Goal: Complete application form

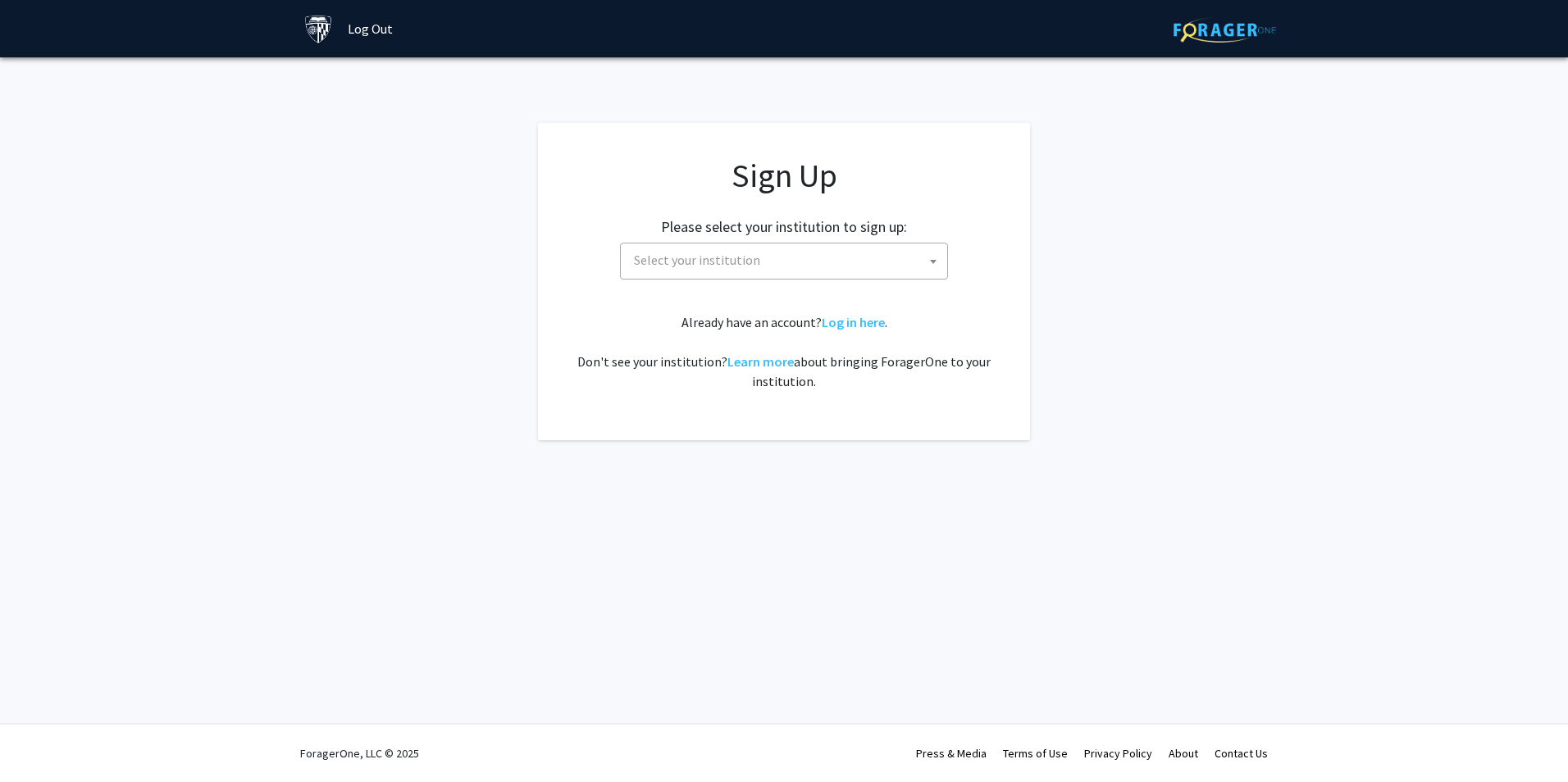
click at [881, 243] on span "Select your institution" at bounding box center [783, 261] width 328 height 37
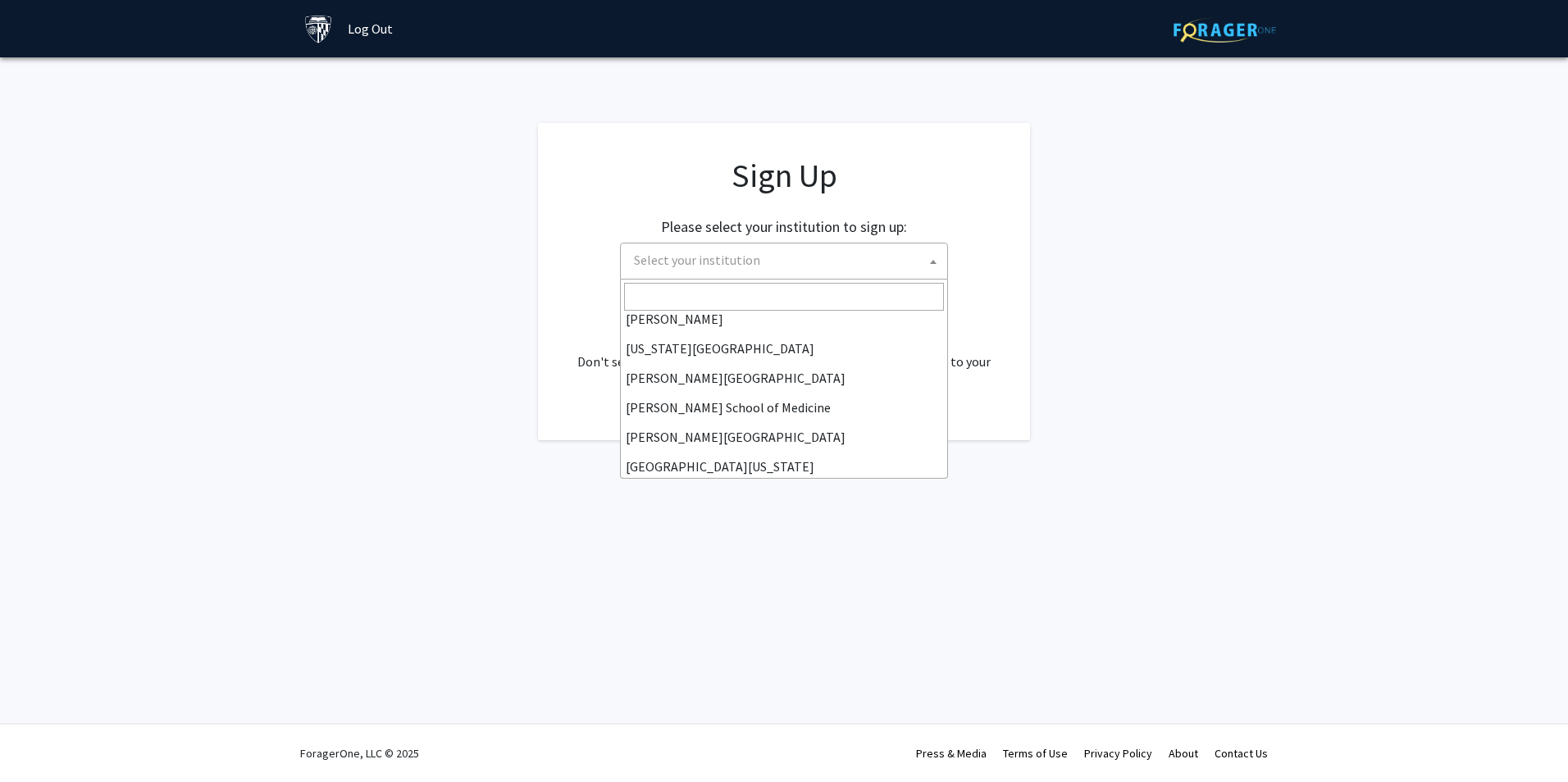
scroll to position [328, 0]
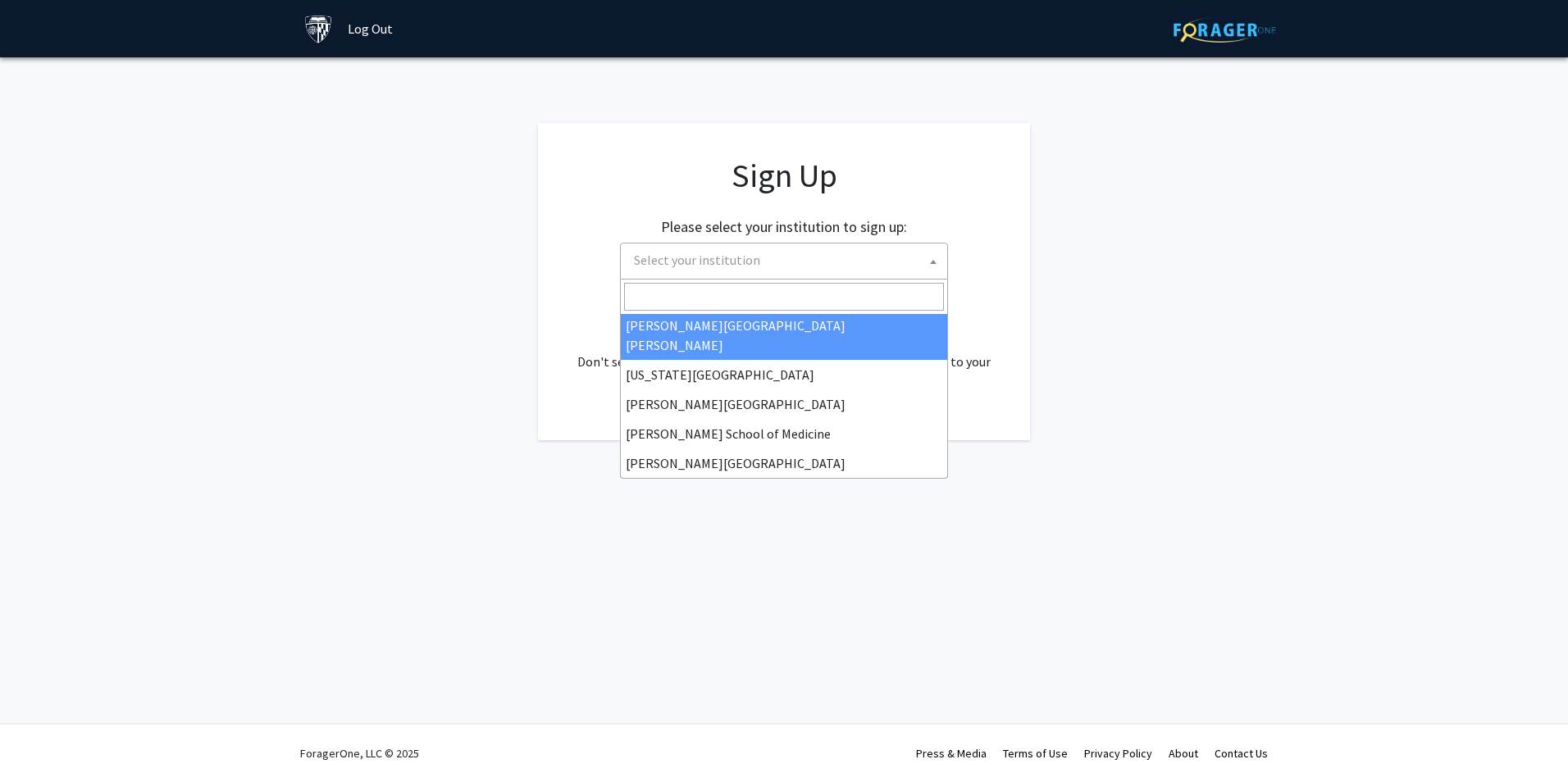
select select "1"
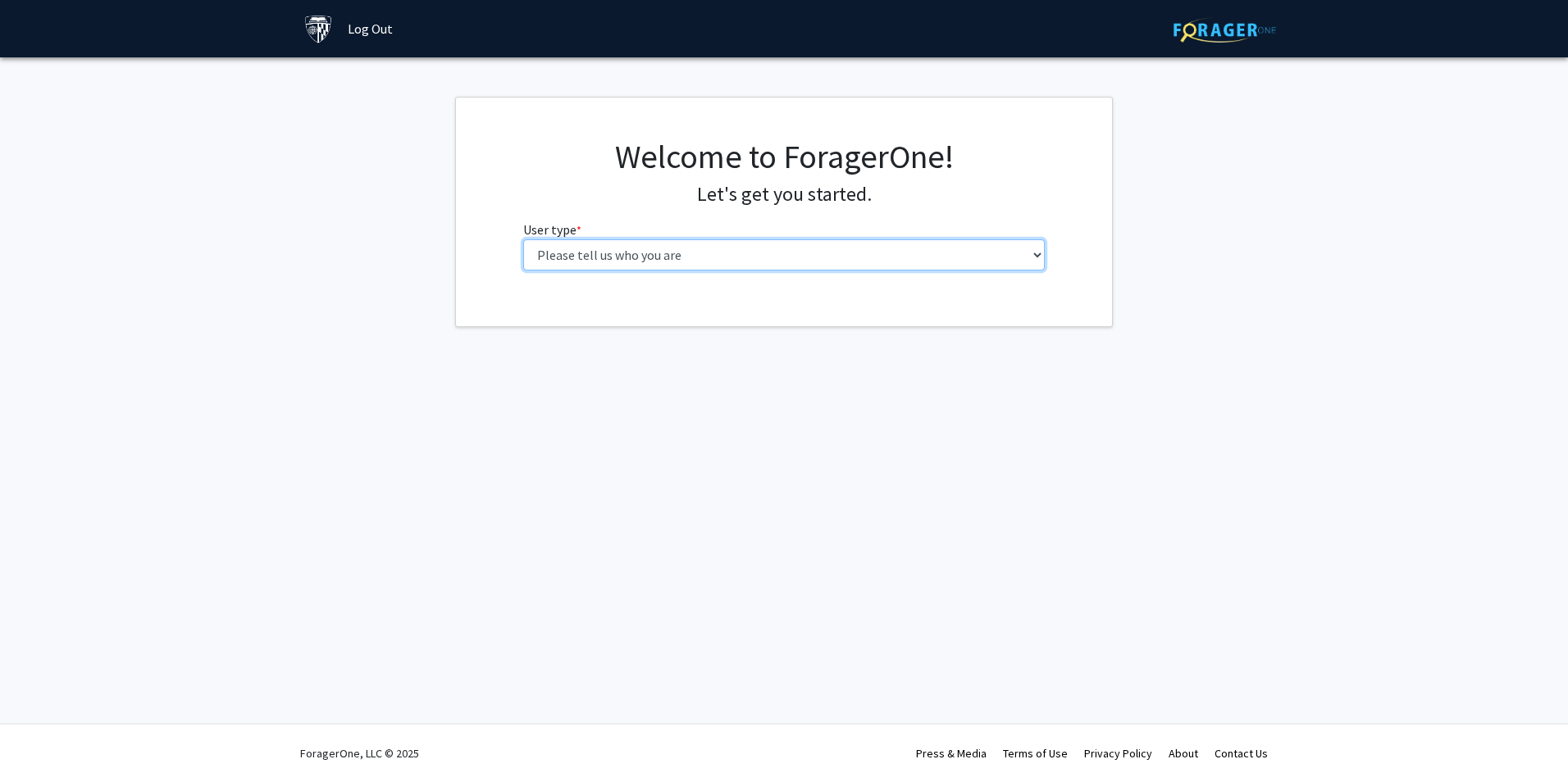
click at [722, 263] on select "Please tell us who you are Undergraduate Student Master's Student Doctoral Cand…" at bounding box center [784, 255] width 522 height 31
select select "2: masters"
click at [523, 240] on select "Please tell us who you are Undergraduate Student Master's Student Doctoral Cand…" at bounding box center [784, 255] width 522 height 31
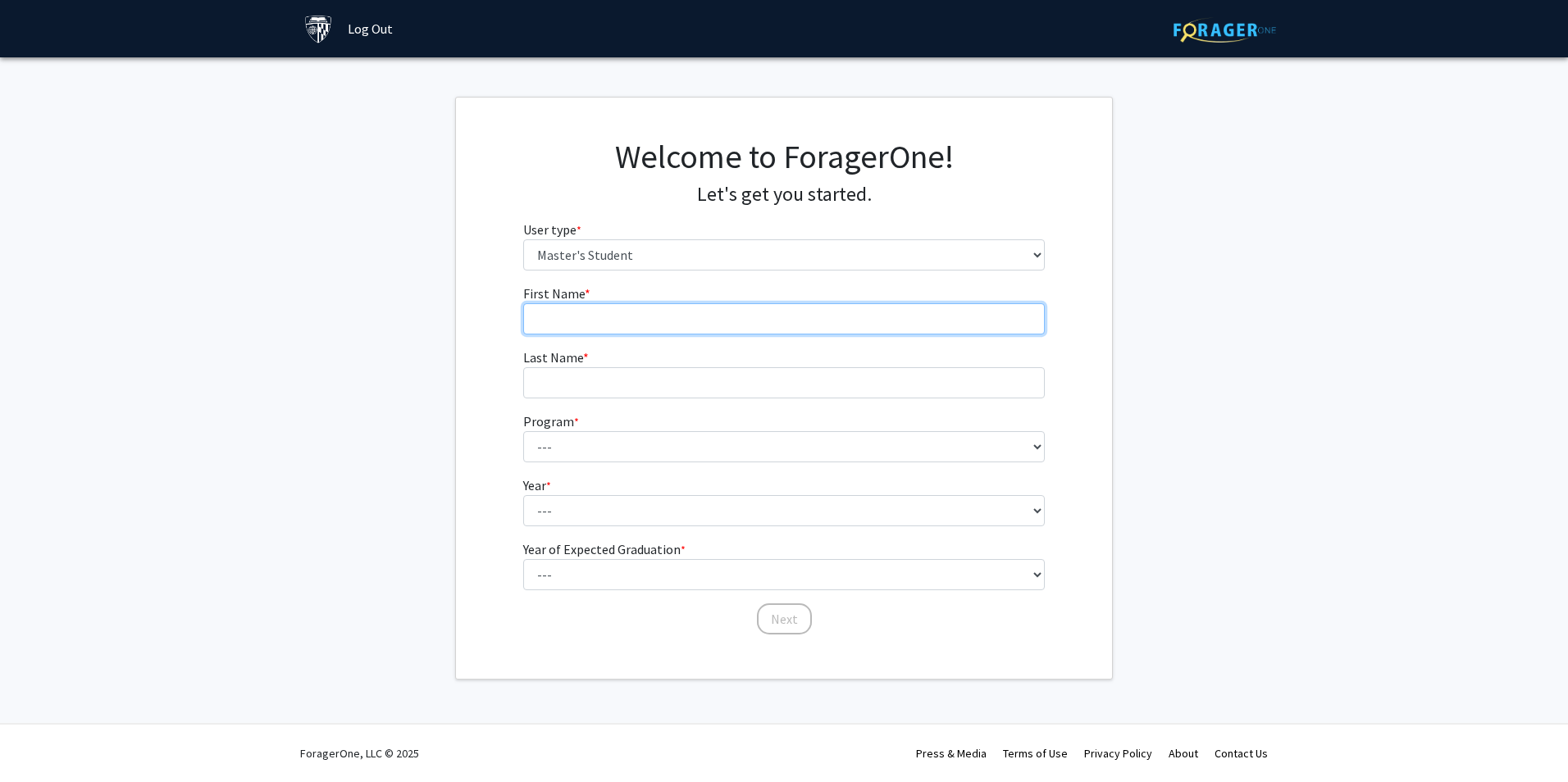
click at [711, 317] on input "First Name * required" at bounding box center [784, 319] width 522 height 31
type input "Pattharaphol"
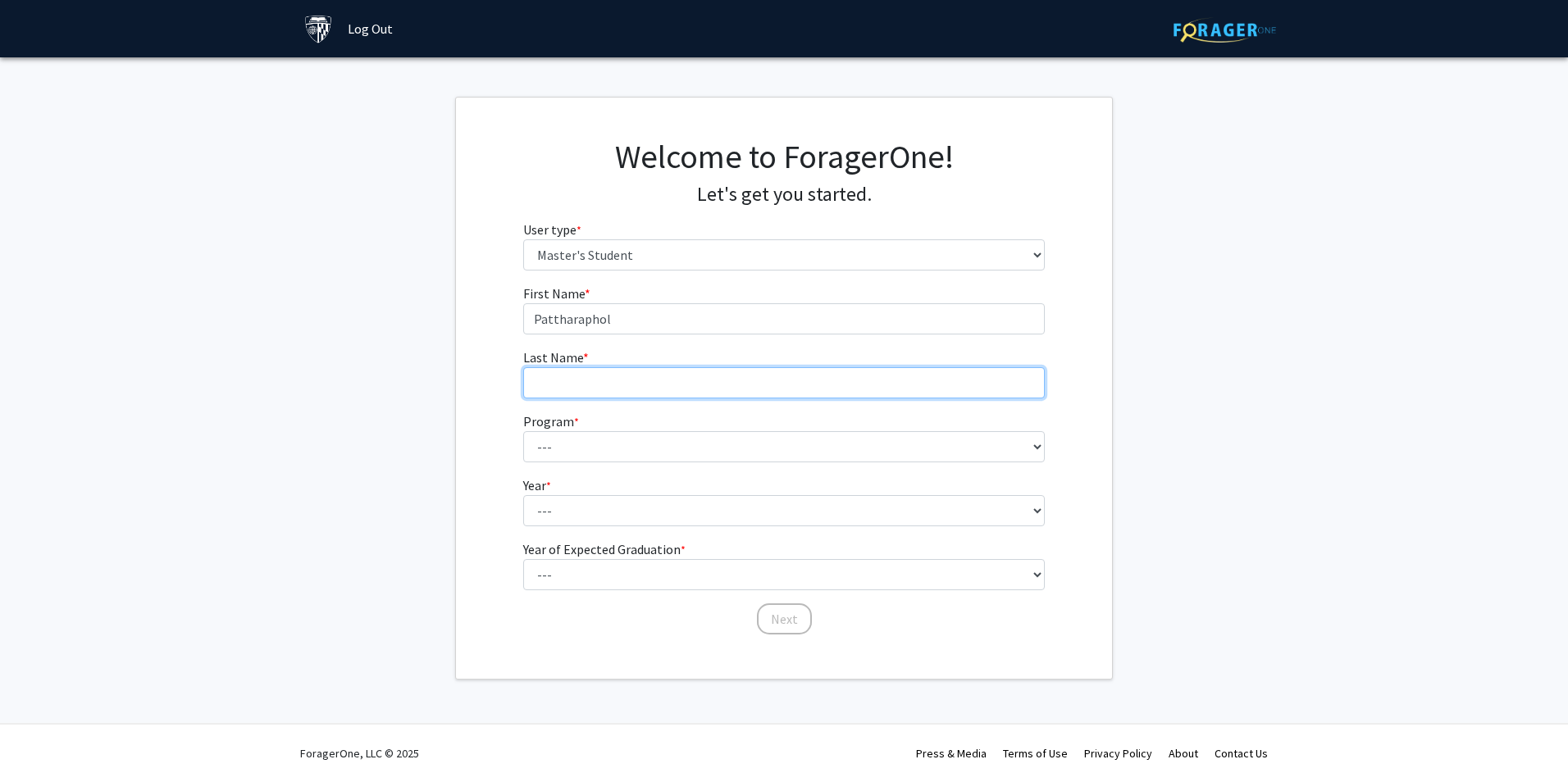
type input "Chainiwattana"
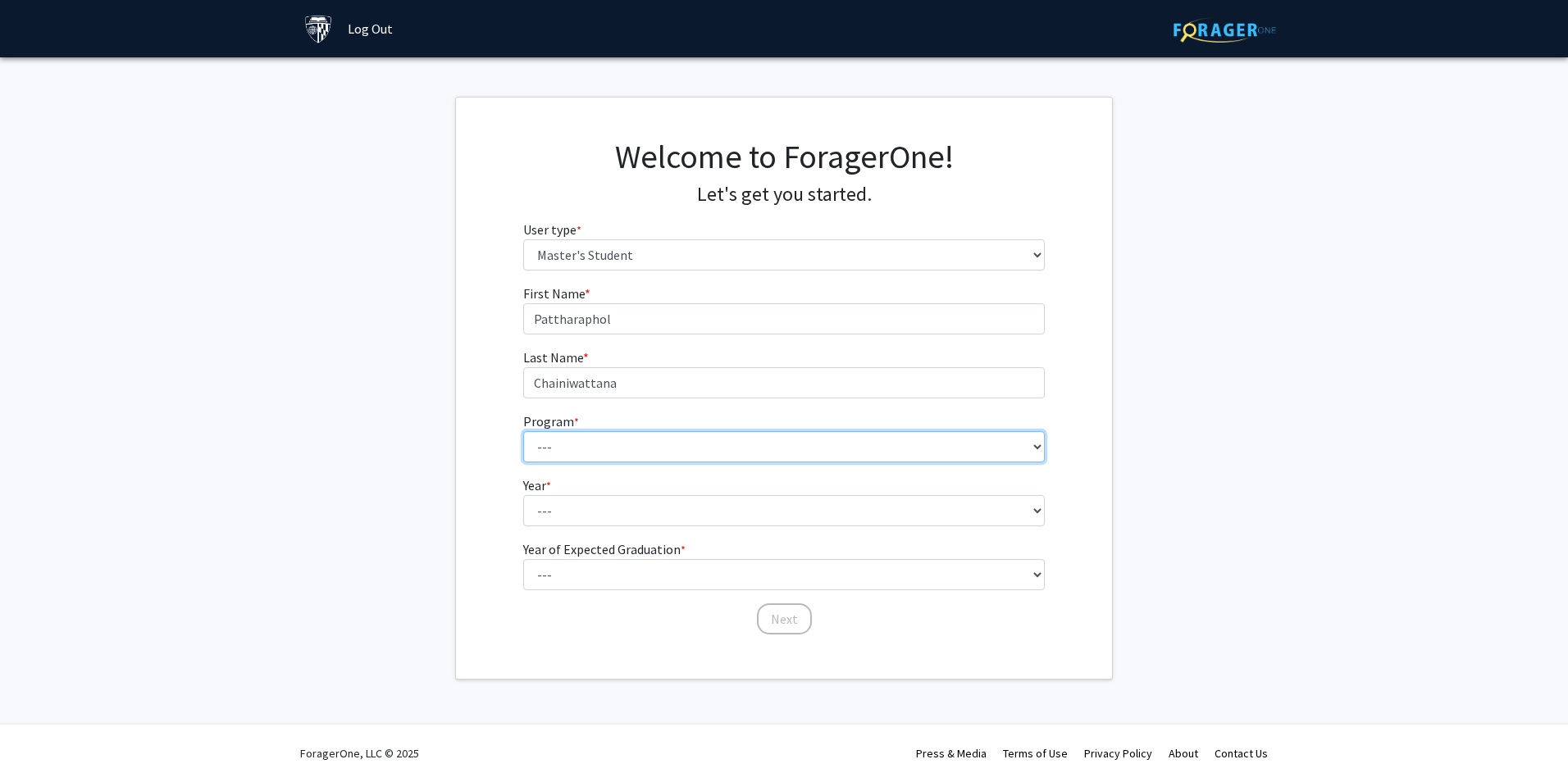
click at [612, 452] on select "--- Anatomy Education Applied and Computational Mathematics Applied Biomedical …" at bounding box center [784, 447] width 522 height 31
select select "109: 109"
click at [523, 431] on select "--- Anatomy Education Applied and Computational Mathematics Applied Biomedical …" at bounding box center [784, 447] width 522 height 31
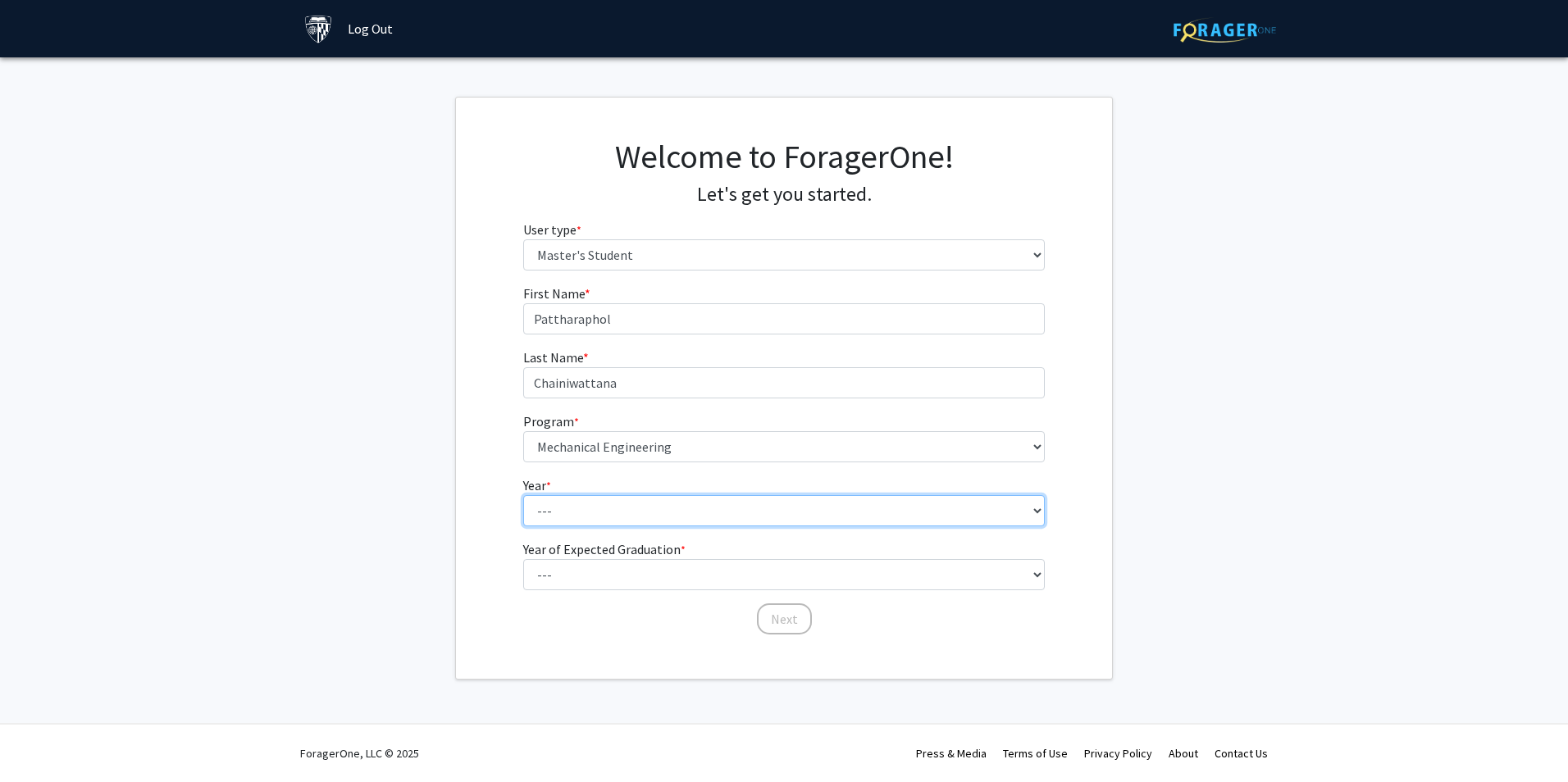
click at [633, 509] on select "--- First Year Second Year" at bounding box center [784, 511] width 522 height 31
select select "1: first_year"
click at [523, 495] on select "--- First Year Second Year" at bounding box center [784, 511] width 522 height 31
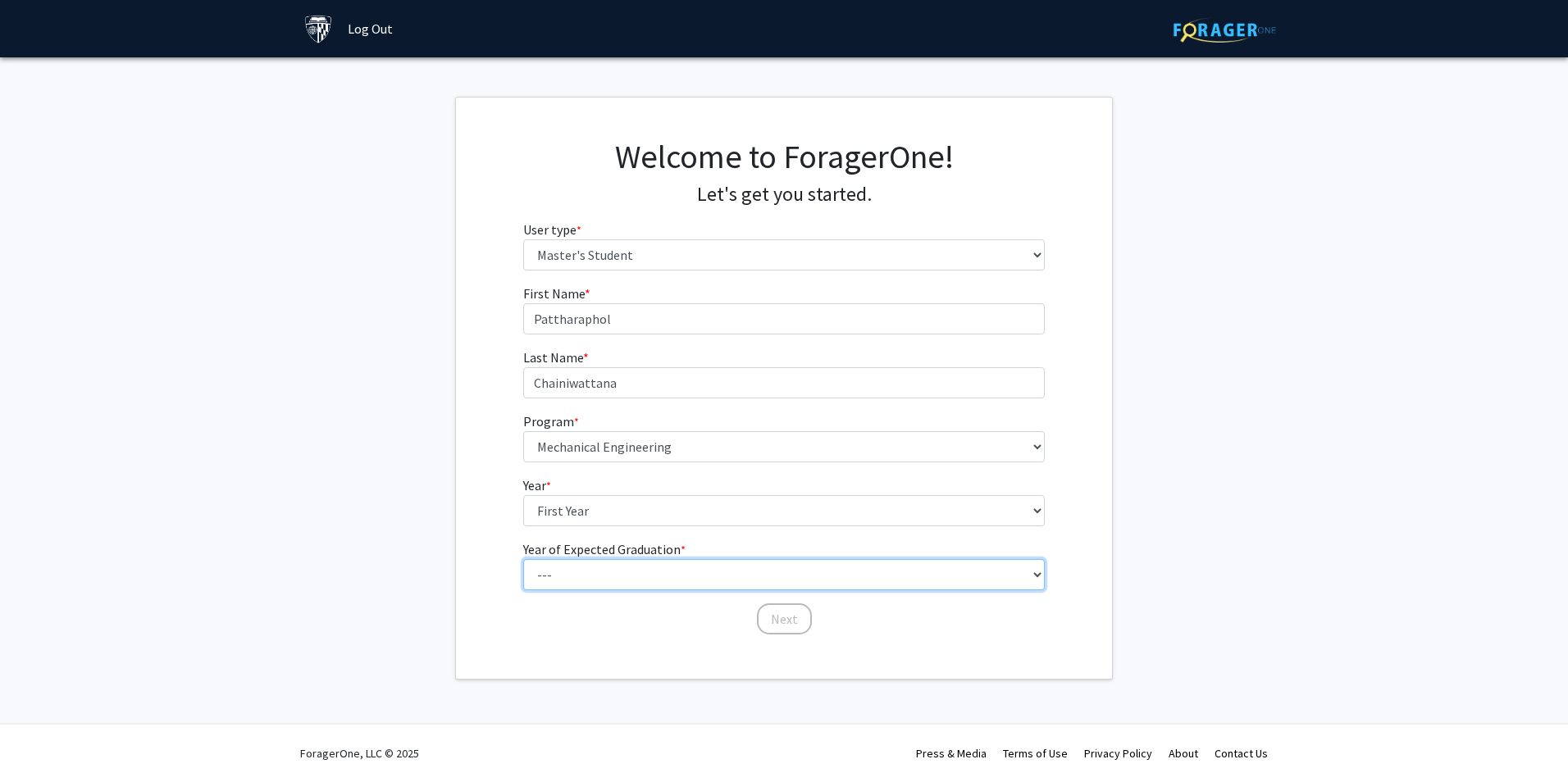
click at [630, 589] on select "--- 2025 2026 2027 2028 2029 2030 2031 2032 2033 2034" at bounding box center [784, 574] width 522 height 31
click at [605, 597] on form "First Name * required Pattharaphol Last Name * required Chainiwattana Program *…" at bounding box center [784, 452] width 522 height 336
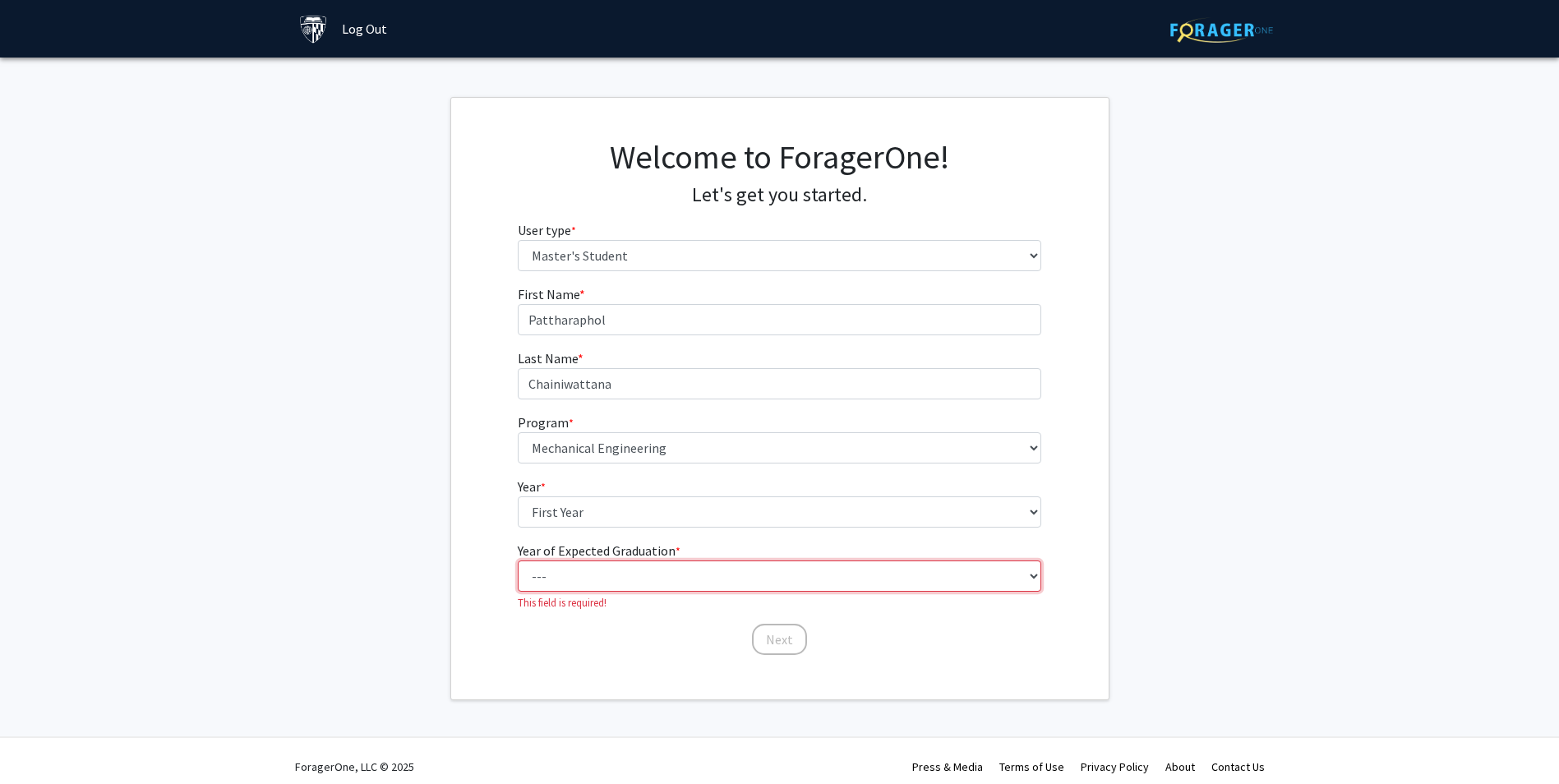
click at [606, 584] on select "--- 2025 2026 2027 2028 2029 2030 2031 2032 2033 2034" at bounding box center [780, 576] width 523 height 31
select select "3: 2027"
click at [523, 560] on select "--- 2025 2026 2027 2028 2029 2030 2031 2032 2033 2034" at bounding box center [780, 576] width 523 height 31
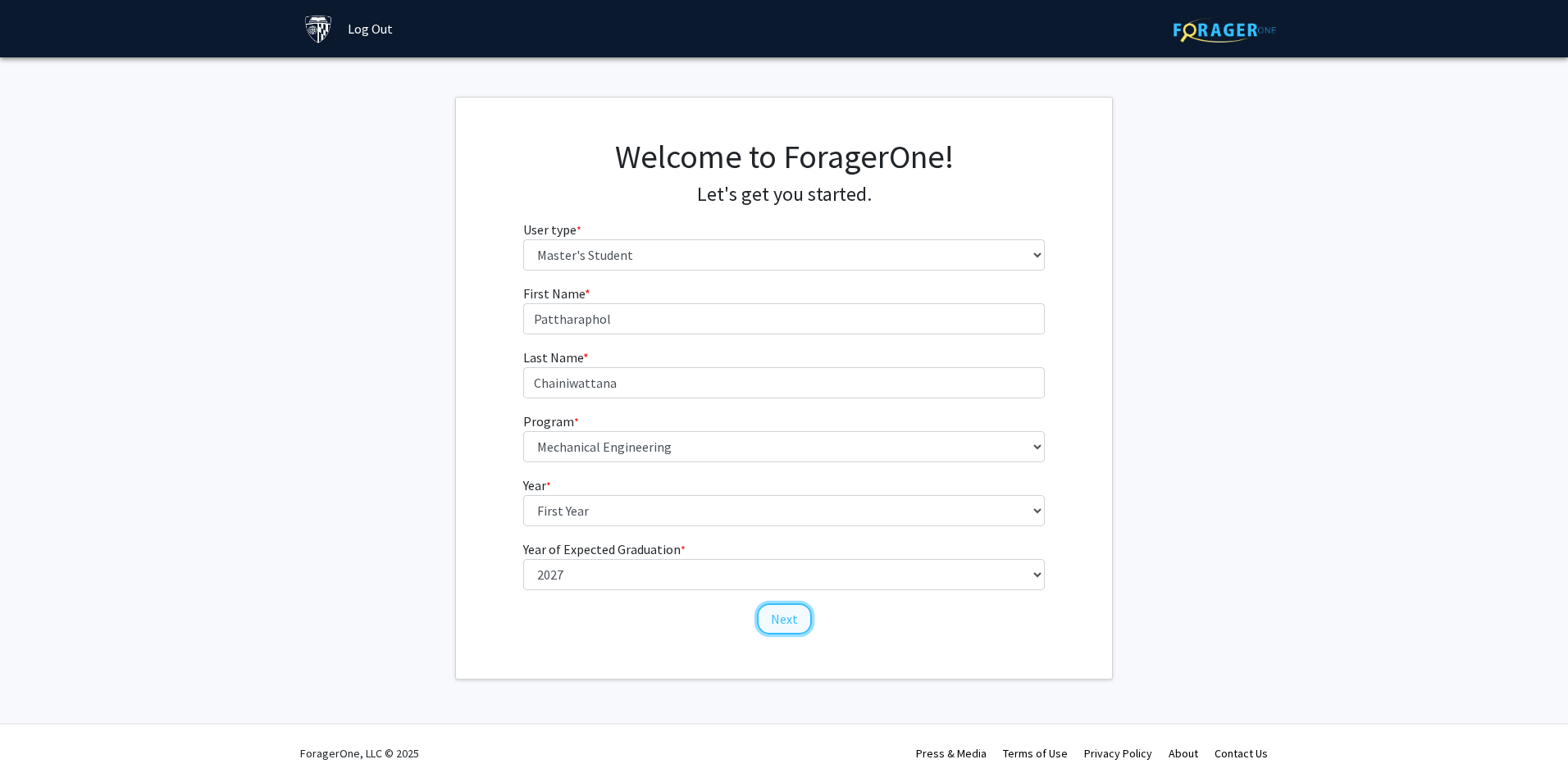
click at [790, 621] on button "Next" at bounding box center [784, 619] width 55 height 31
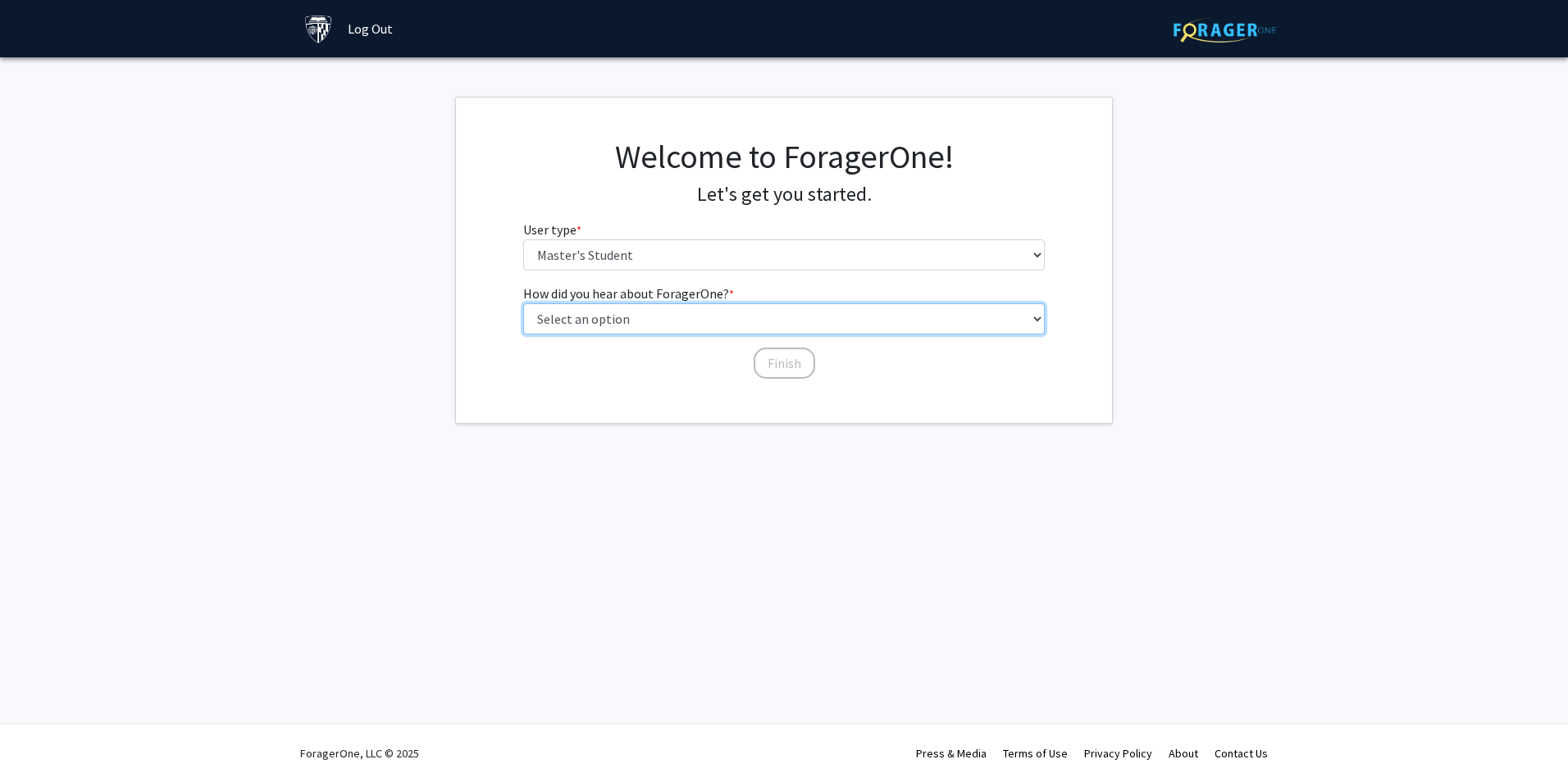
click at [752, 318] on select "Select an option Peer/student recommendation Faculty/staff recommendation Unive…" at bounding box center [784, 319] width 522 height 31
select select "3: university_website"
click at [523, 303] on select "Select an option Peer/student recommendation Faculty/staff recommendation Unive…" at bounding box center [784, 319] width 522 height 31
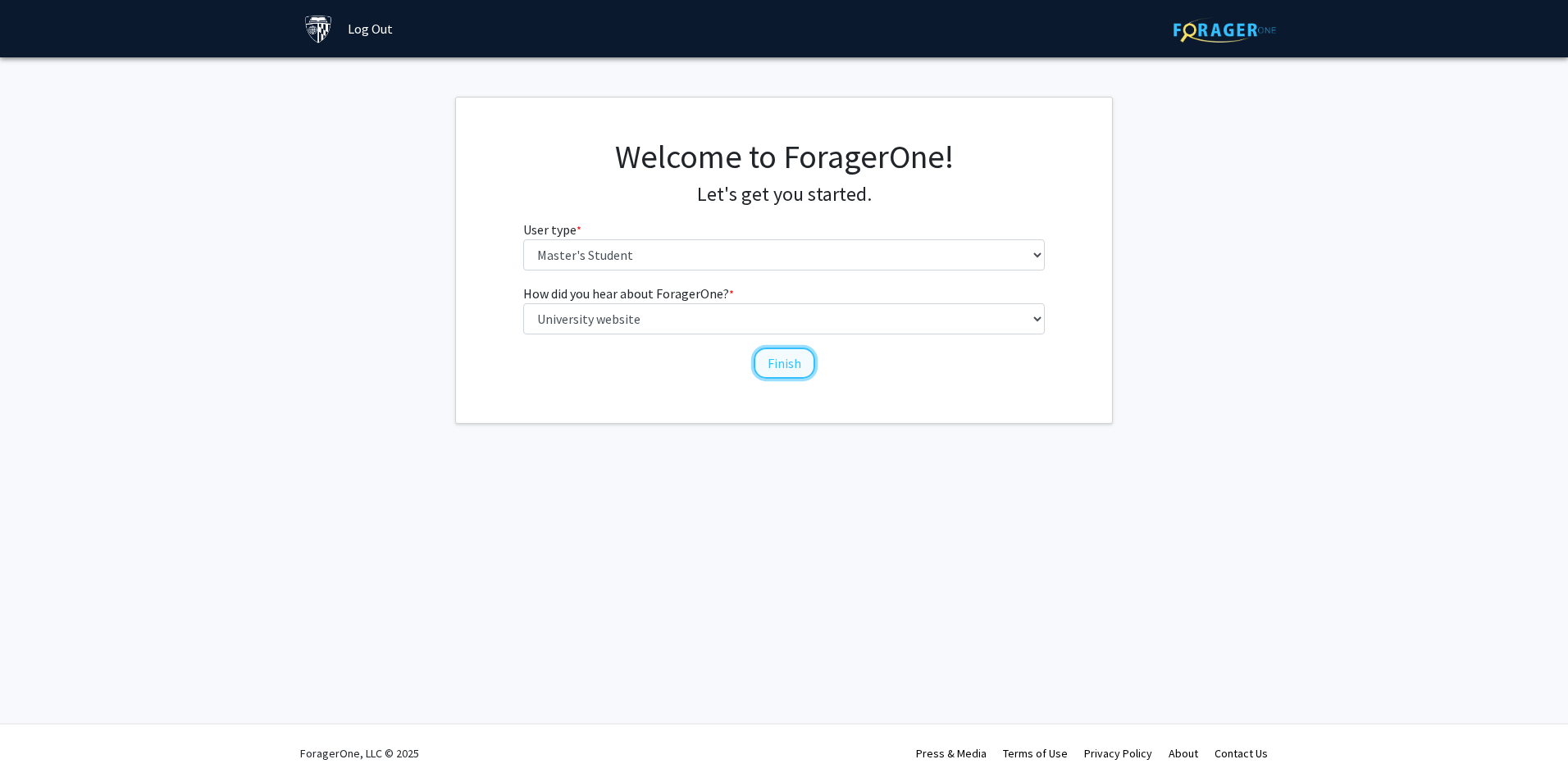
click at [788, 354] on button "Finish" at bounding box center [784, 363] width 62 height 31
